Goal: Information Seeking & Learning: Check status

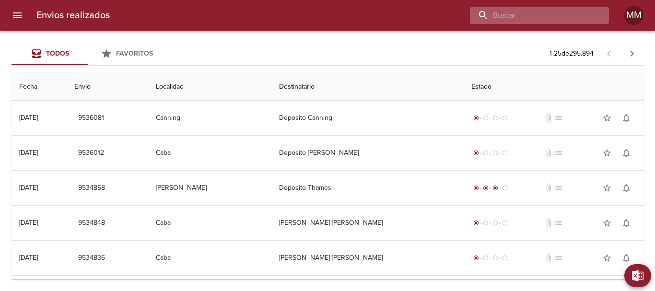
paste input "[PERSON_NAME] [PERSON_NAME]"
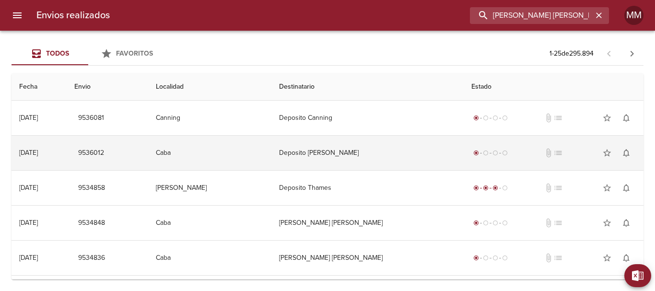
type input "[PERSON_NAME] [PERSON_NAME]"
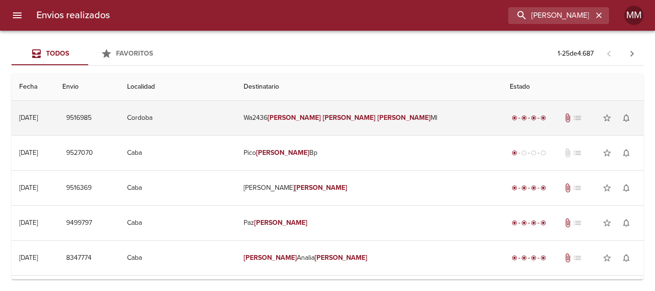
click at [119, 116] on td "9516985" at bounding box center [87, 118] width 65 height 35
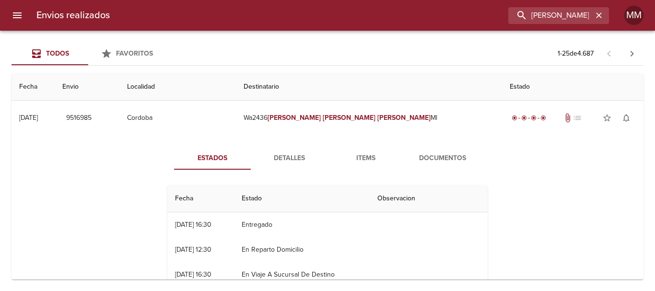
click at [429, 151] on button "Documentos" at bounding box center [442, 158] width 77 height 23
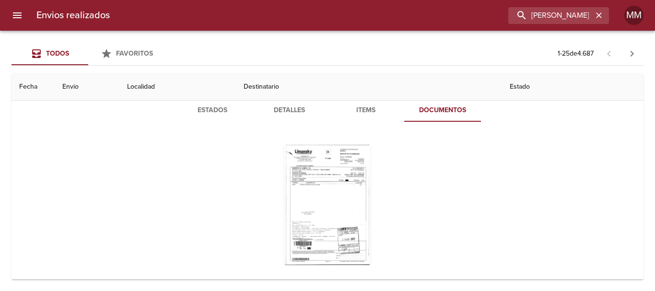
scroll to position [96, 0]
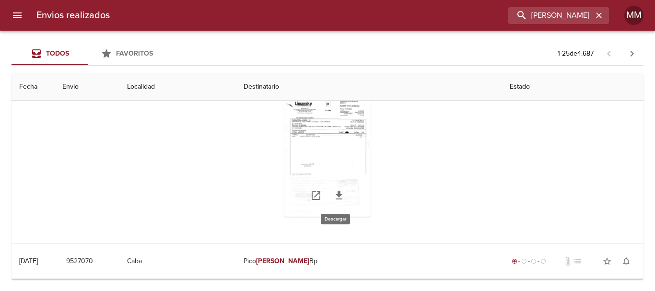
click at [339, 197] on icon "Tabla de envíos del cliente" at bounding box center [339, 196] width 12 height 12
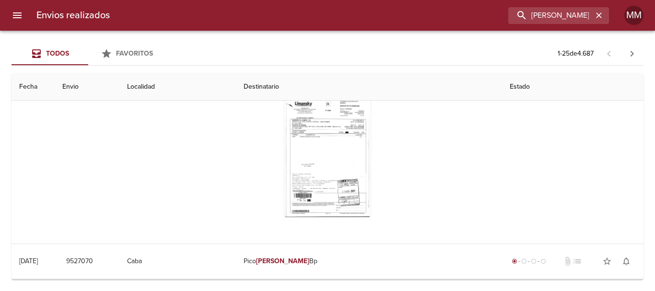
scroll to position [0, 0]
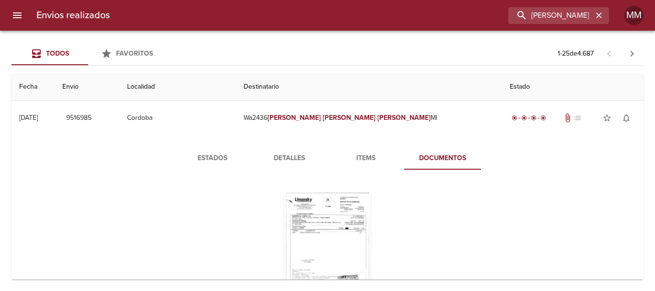
click at [276, 156] on span "Detalles" at bounding box center [288, 158] width 65 height 12
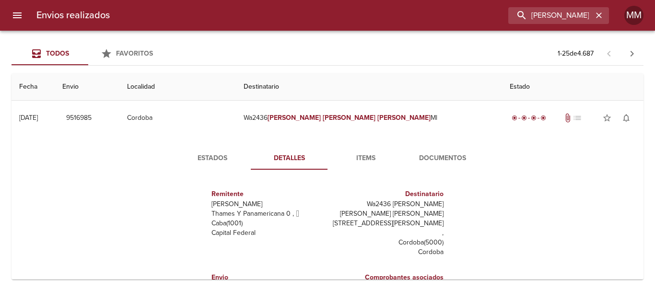
scroll to position [5, 0]
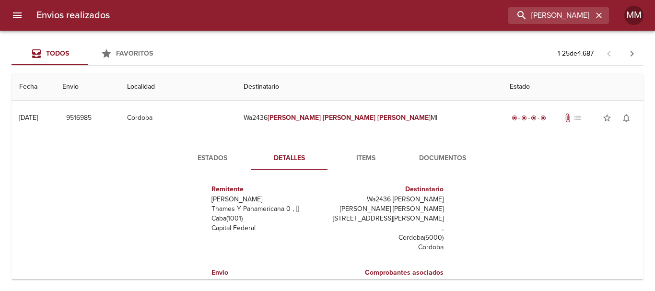
click at [434, 156] on span "Documentos" at bounding box center [442, 158] width 65 height 12
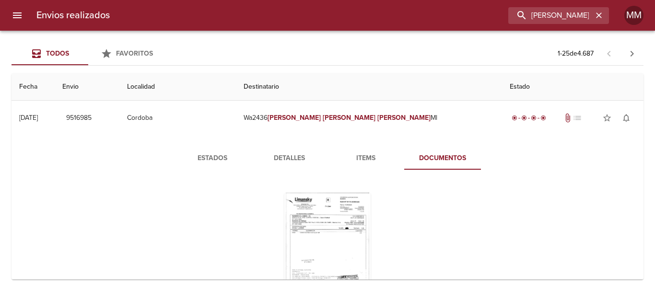
scroll to position [48, 0]
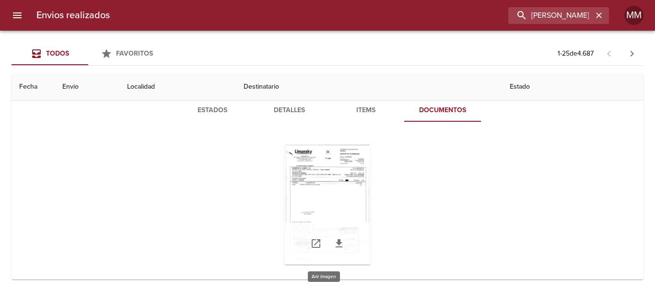
click at [344, 179] on div "Tabla de envíos del cliente" at bounding box center [327, 205] width 86 height 120
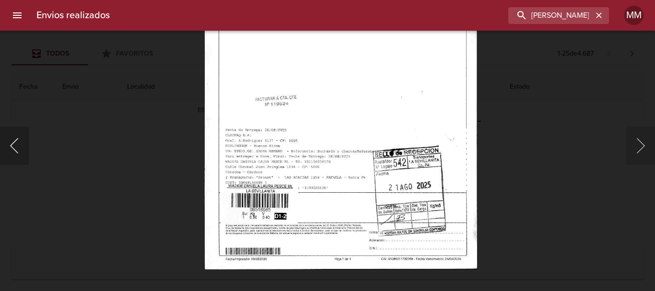
click at [13, 142] on button "Anterior" at bounding box center [14, 146] width 29 height 38
click at [128, 130] on div "Lightbox" at bounding box center [327, 145] width 655 height 291
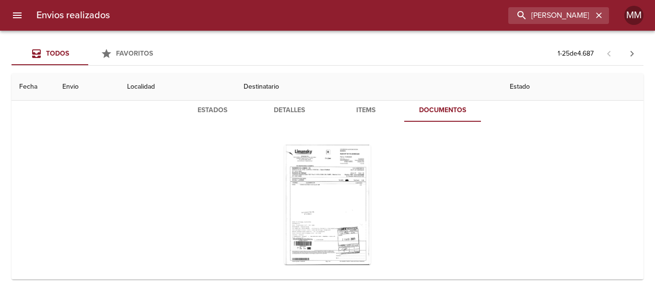
click at [277, 110] on span "Detalles" at bounding box center [288, 110] width 65 height 12
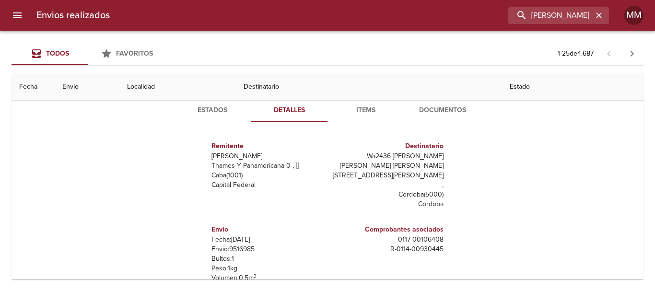
click at [223, 113] on span "Estados" at bounding box center [212, 110] width 65 height 12
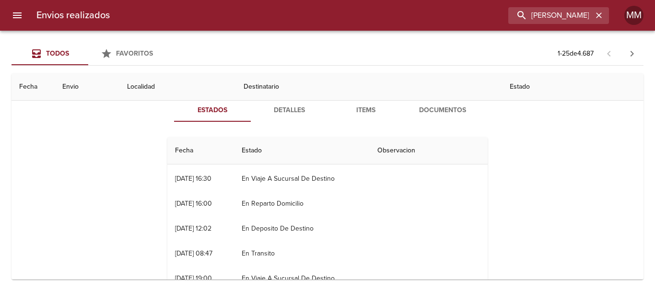
scroll to position [0, 0]
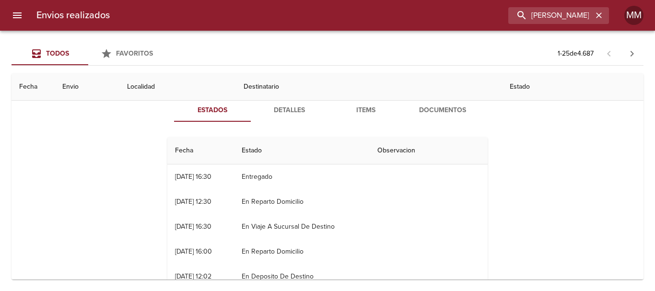
click at [432, 113] on span "Documentos" at bounding box center [442, 110] width 65 height 12
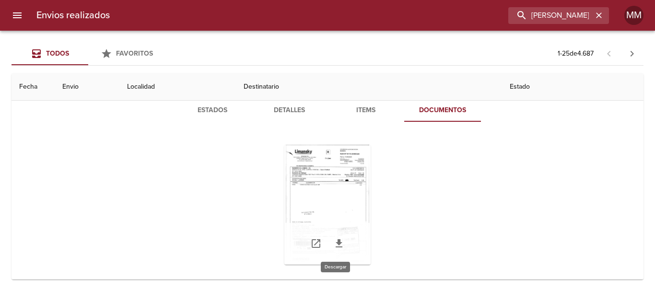
click at [340, 243] on icon "Tabla de envíos del cliente" at bounding box center [339, 244] width 12 height 12
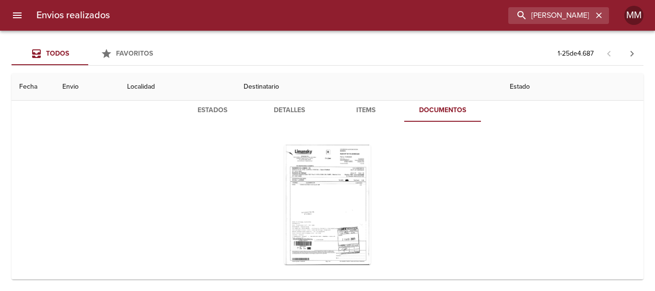
click at [214, 110] on span "Estados" at bounding box center [212, 110] width 65 height 12
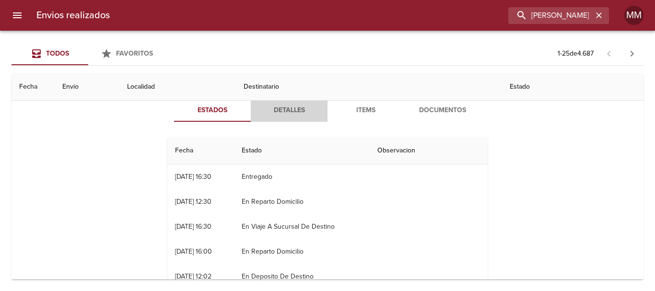
click at [297, 117] on button "Detalles" at bounding box center [289, 110] width 77 height 23
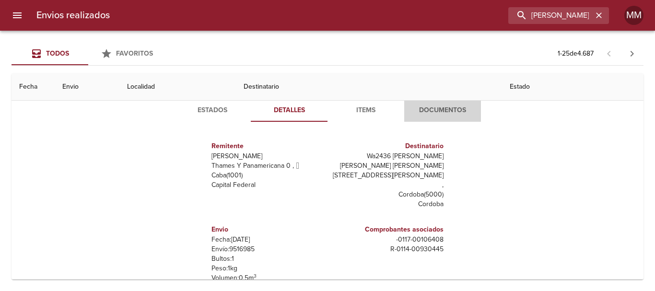
click at [431, 105] on span "Documentos" at bounding box center [442, 110] width 65 height 12
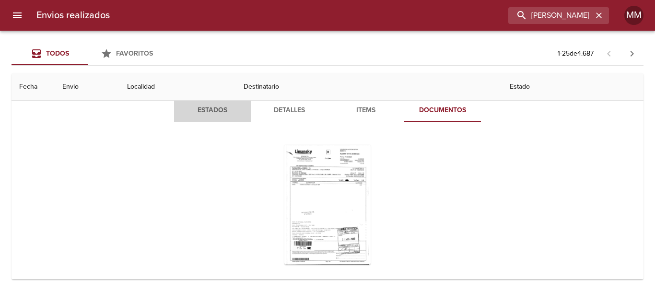
click at [228, 109] on span "Estados" at bounding box center [212, 110] width 65 height 12
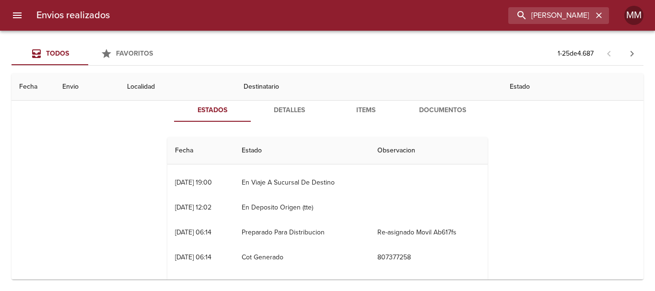
scroll to position [150, 0]
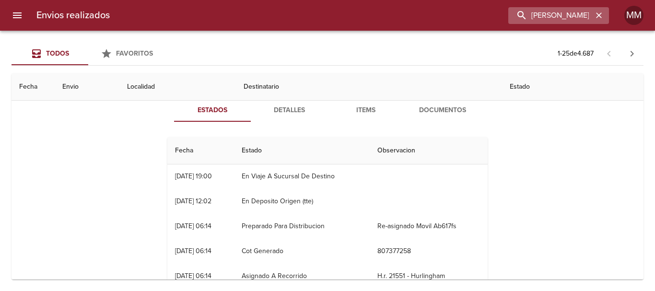
click at [599, 14] on icon "button" at bounding box center [599, 16] width 10 height 10
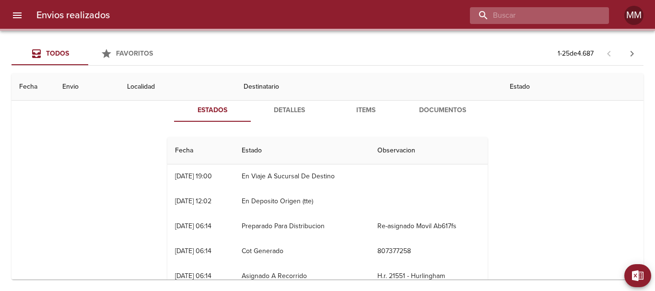
paste input "[PERSON_NAME]"
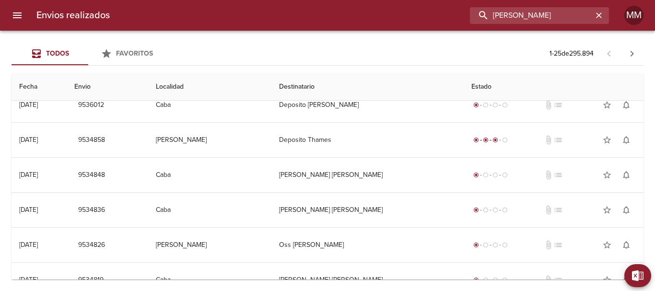
scroll to position [188, 0]
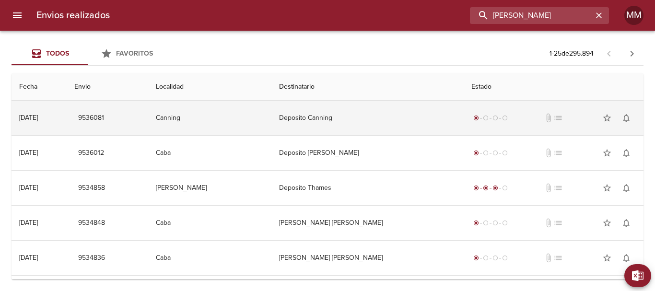
type input "[PERSON_NAME]"
